Goal: Find specific page/section: Find specific page/section

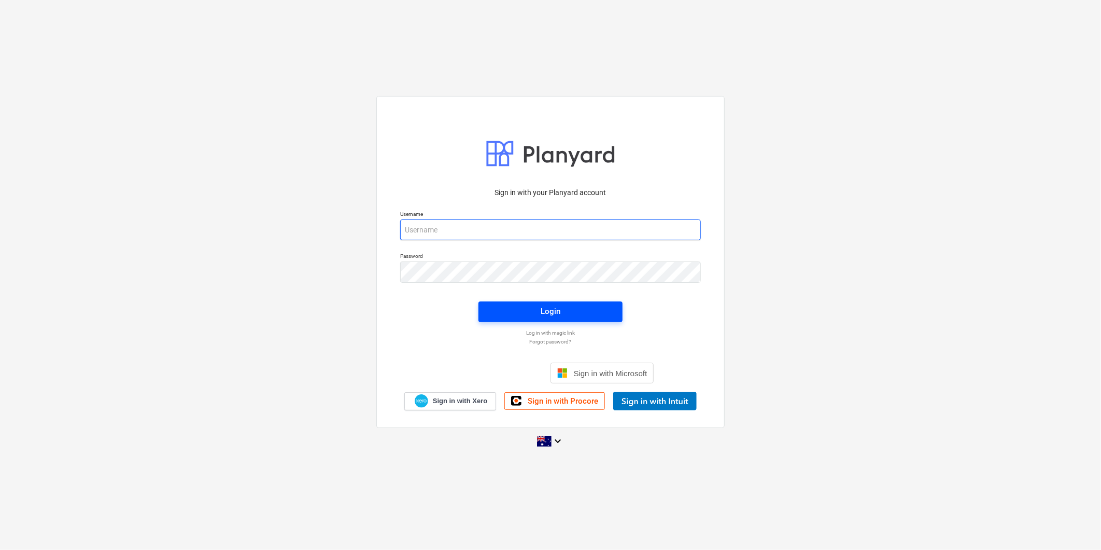
type input "[PERSON_NAME][EMAIL_ADDRESS][DOMAIN_NAME]"
click at [513, 310] on span "Login" at bounding box center [550, 310] width 119 height 13
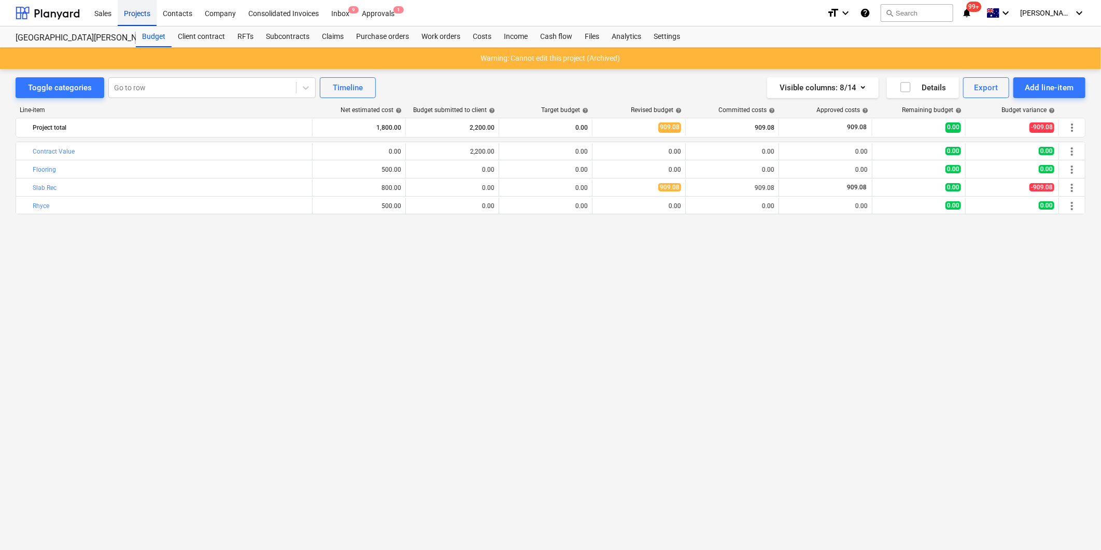
click at [143, 9] on div "Projects" at bounding box center [137, 12] width 39 height 26
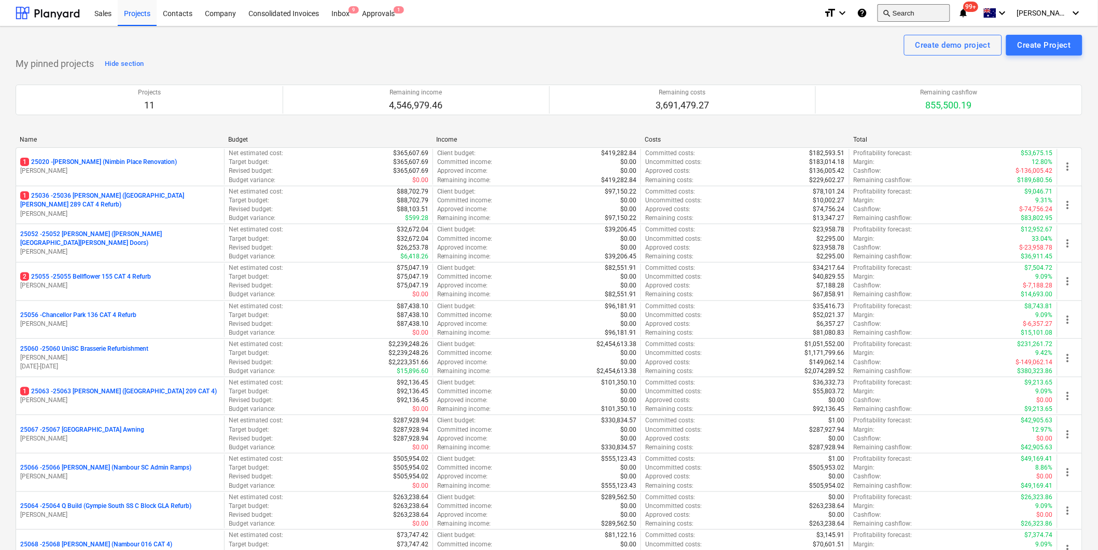
click at [932, 12] on button "search Search" at bounding box center [913, 13] width 73 height 18
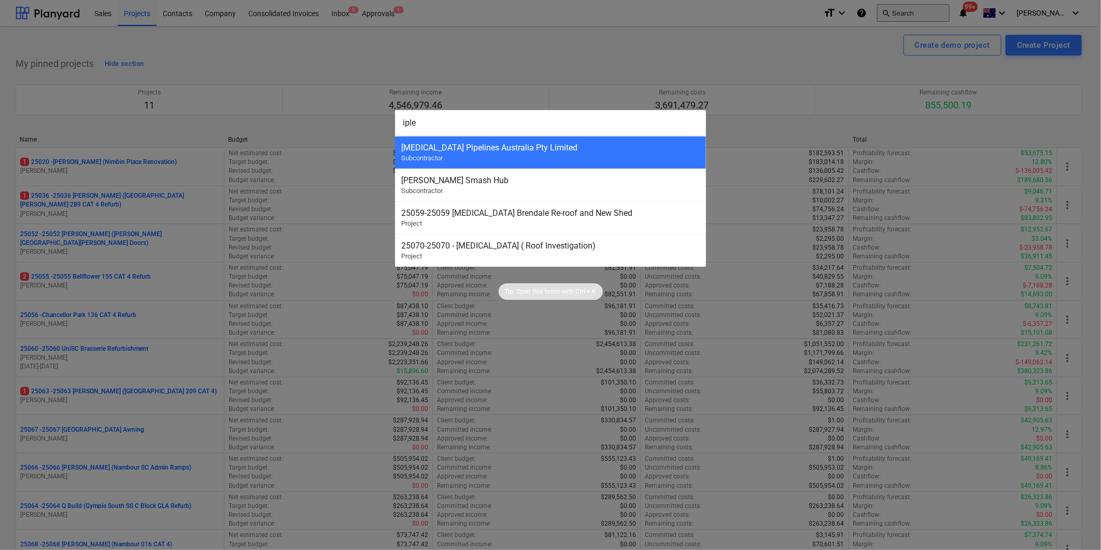
type input "[MEDICAL_DATA]"
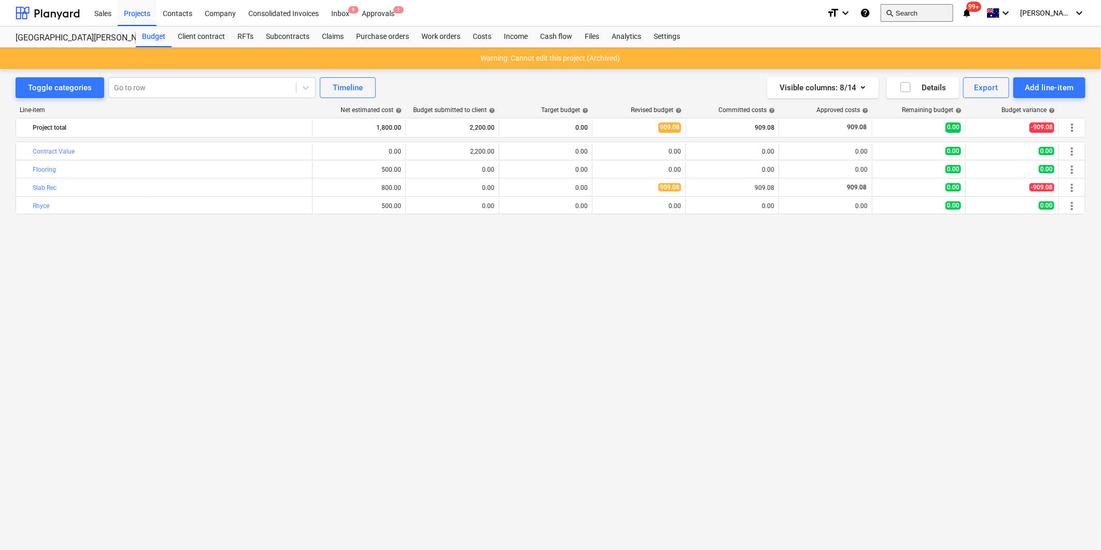
click at [935, 14] on button "search Search" at bounding box center [917, 13] width 73 height 18
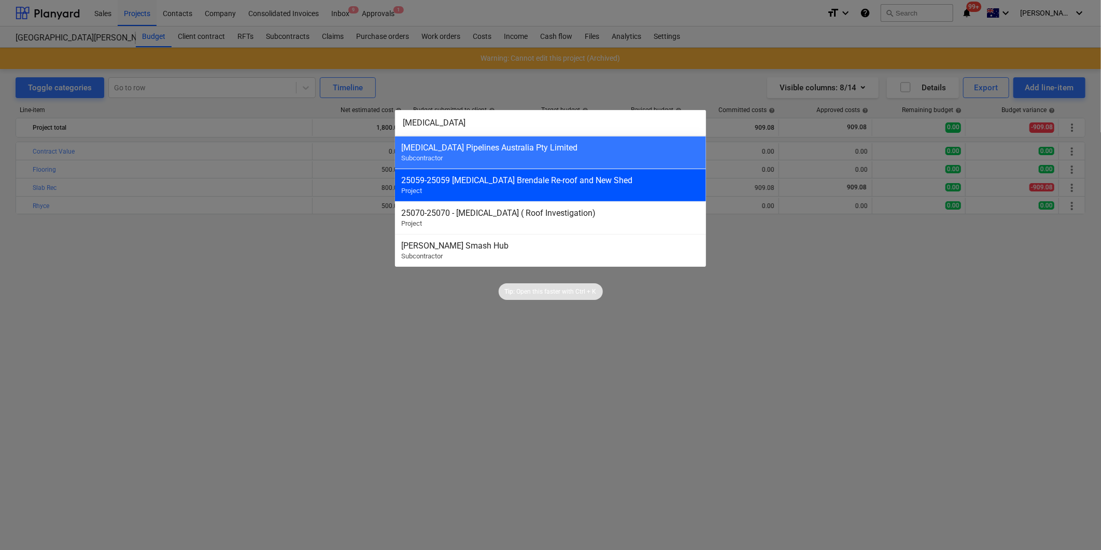
type input "[MEDICAL_DATA]"
click at [448, 184] on div "25059 - 25059 [MEDICAL_DATA] Brendale Re-roof and New Shed" at bounding box center [550, 180] width 299 height 10
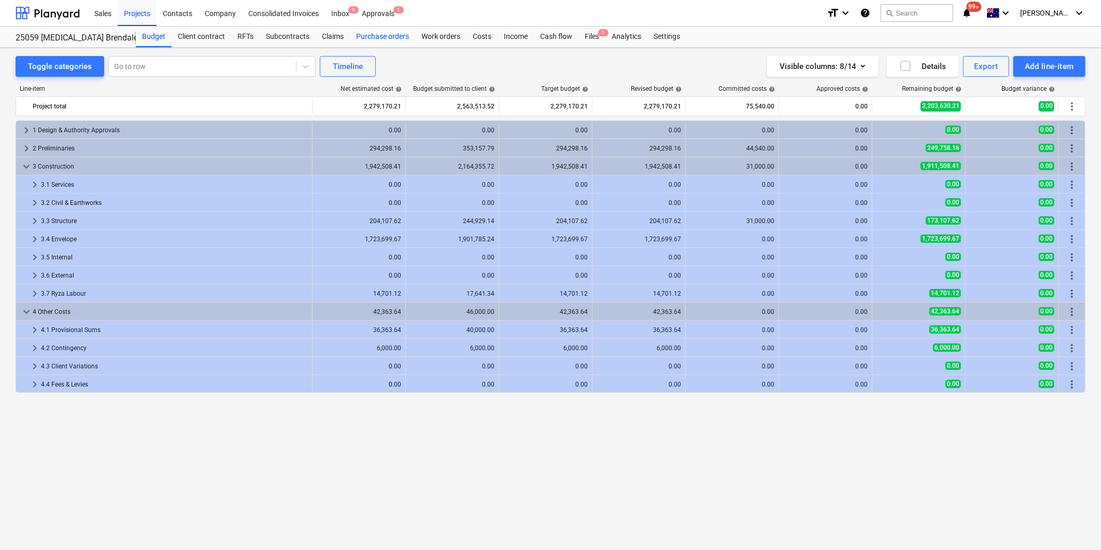
click at [372, 37] on div "Purchase orders" at bounding box center [382, 36] width 65 height 21
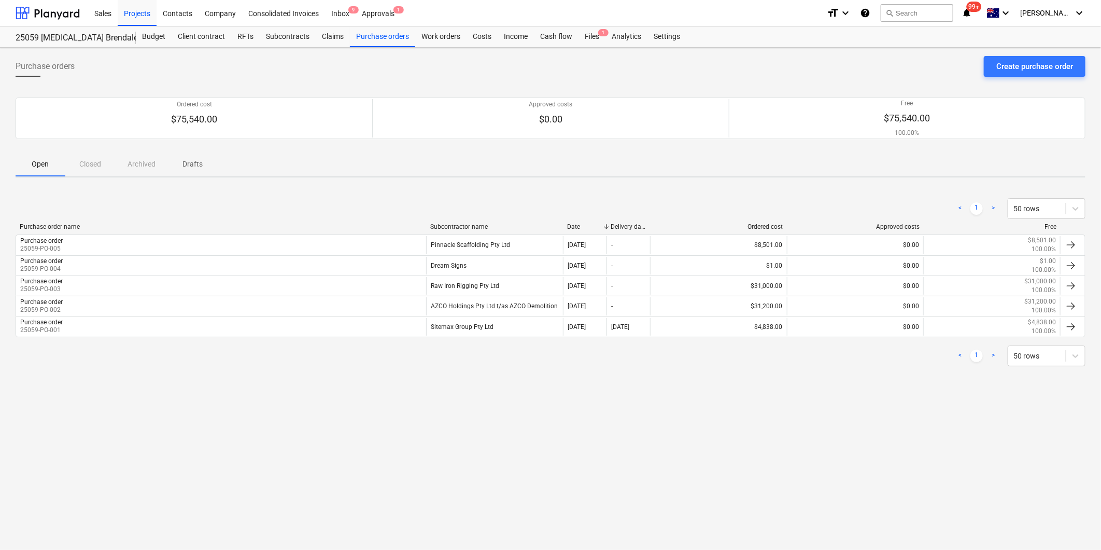
click at [360, 188] on div "< 1 > 50 rows Purchase order name Subcontractor name Date Delivery date Ordered…" at bounding box center [551, 282] width 1070 height 193
